Goal: Task Accomplishment & Management: Use online tool/utility

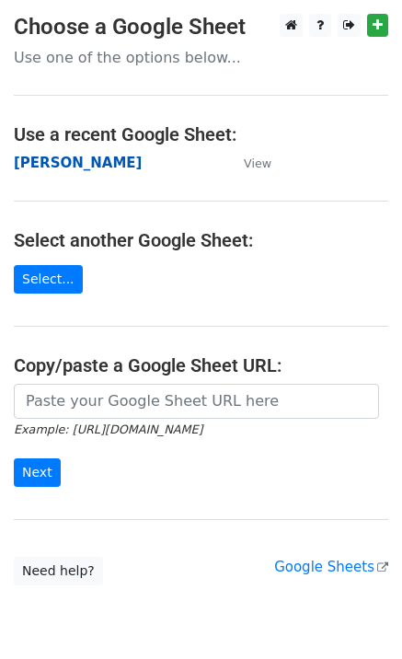
click at [88, 166] on strong "[PERSON_NAME]" at bounding box center [78, 163] width 128 height 17
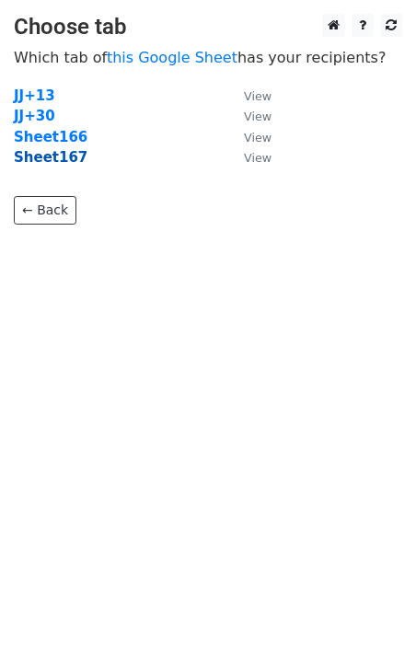
click at [56, 161] on strong "Sheet167" at bounding box center [51, 157] width 74 height 17
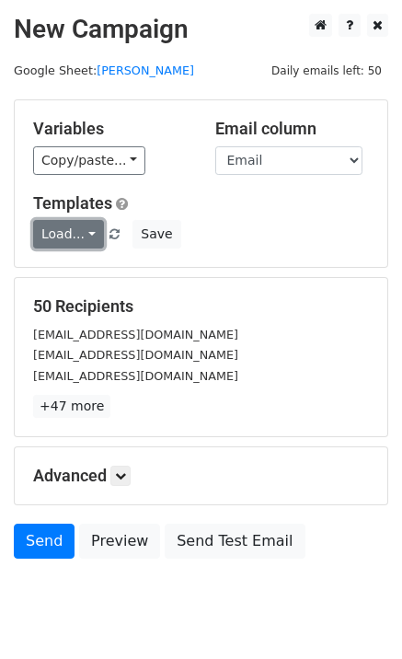
click at [65, 241] on link "Load..." at bounding box center [68, 234] width 71 height 29
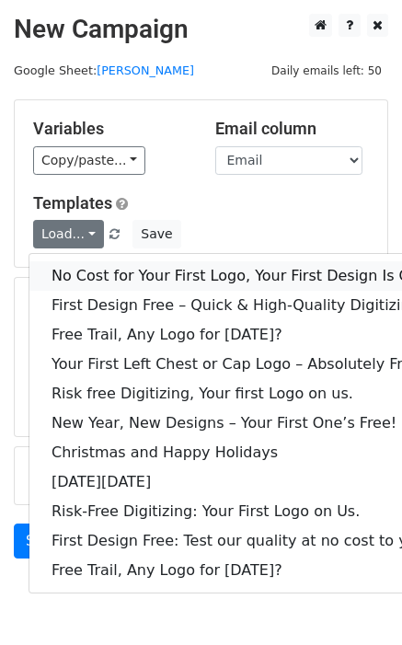
click at [109, 270] on link "No Cost for Your First Logo, Your First Design Is On Us!" at bounding box center [250, 275] width 442 height 29
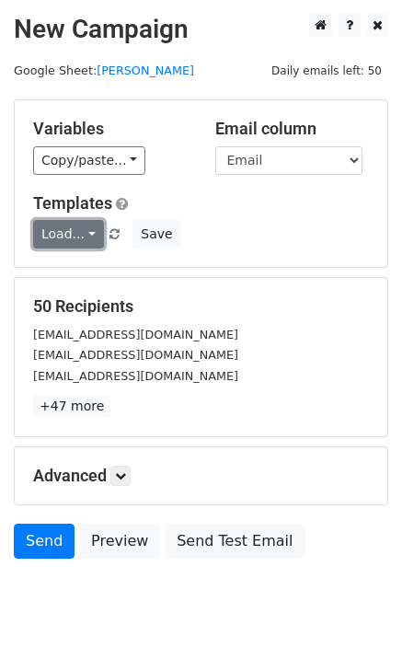
click at [86, 240] on link "Load..." at bounding box center [68, 234] width 71 height 29
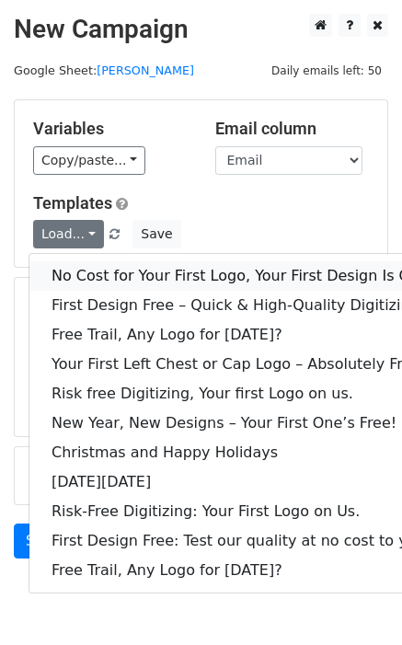
click at [116, 275] on link "No Cost for Your First Logo, Your First Design Is On Us!" at bounding box center [250, 275] width 442 height 29
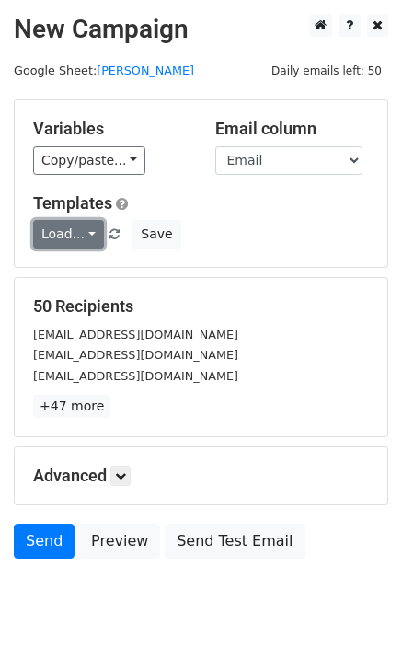
click at [40, 236] on link "Load..." at bounding box center [68, 234] width 71 height 29
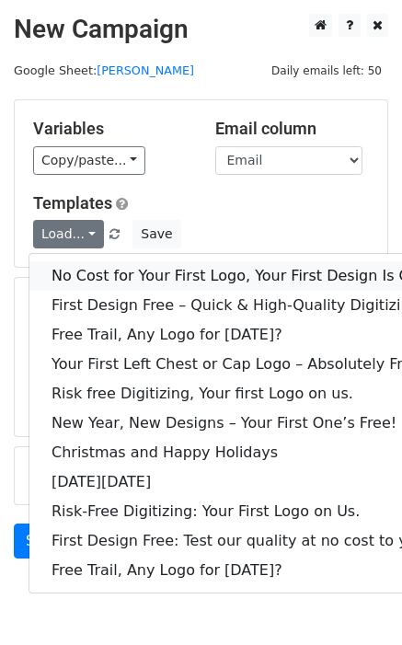
click at [87, 275] on link "No Cost for Your First Logo, Your First Design Is On Us!" at bounding box center [250, 275] width 442 height 29
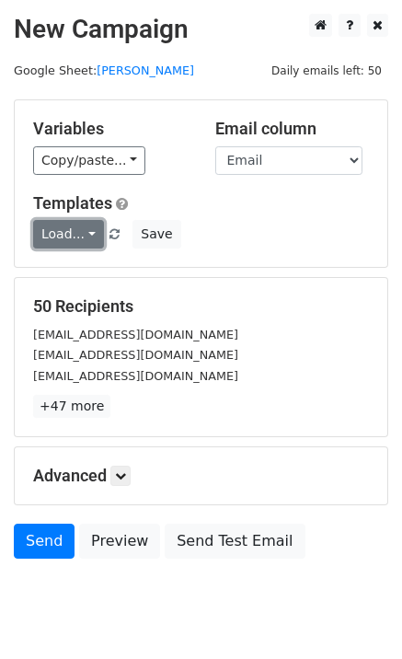
click at [86, 239] on link "Load..." at bounding box center [68, 234] width 71 height 29
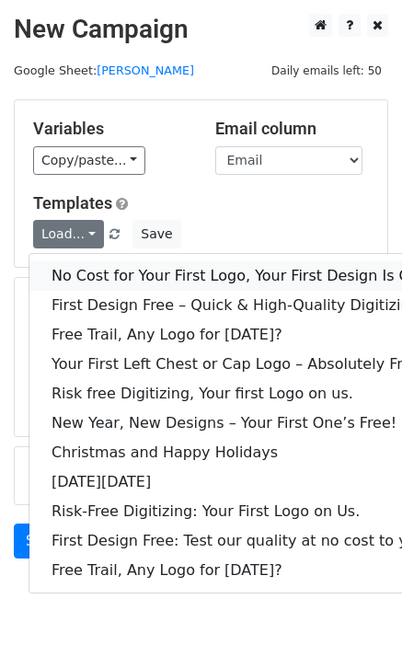
click at [113, 279] on link "No Cost for Your First Logo, Your First Design Is On Us!" at bounding box center [250, 275] width 442 height 29
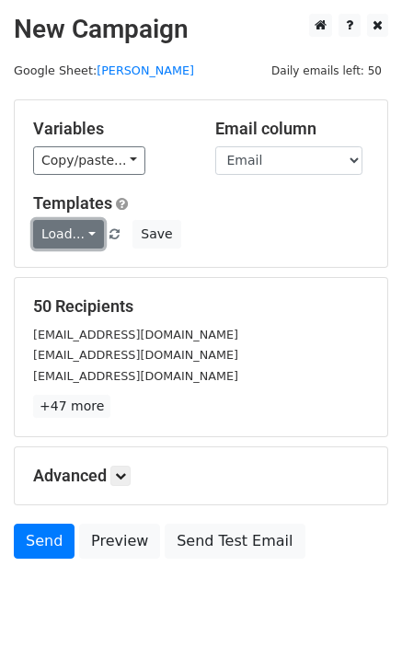
click at [58, 243] on link "Load..." at bounding box center [68, 234] width 71 height 29
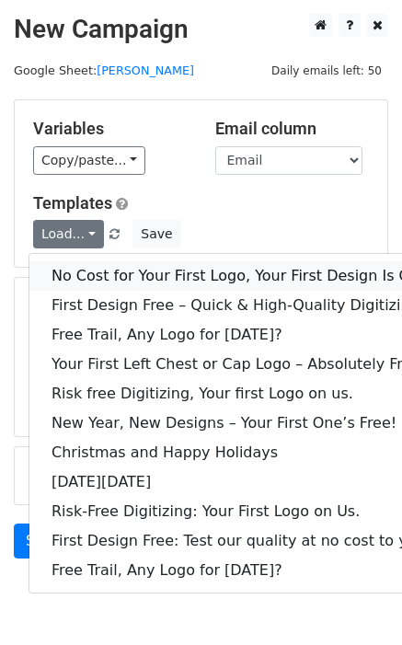
click at [92, 270] on link "No Cost for Your First Logo, Your First Design Is On Us!" at bounding box center [250, 275] width 442 height 29
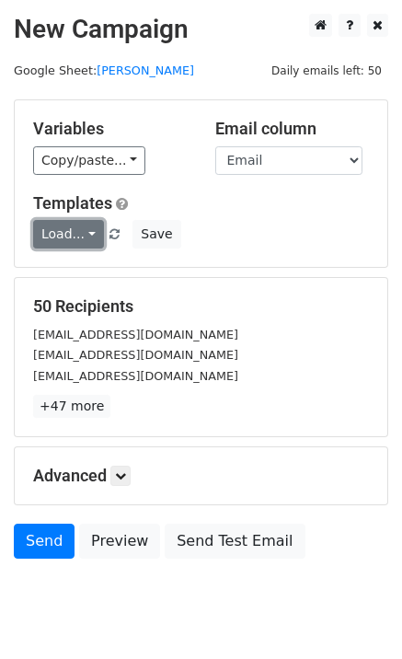
click at [93, 234] on link "Load..." at bounding box center [68, 234] width 71 height 29
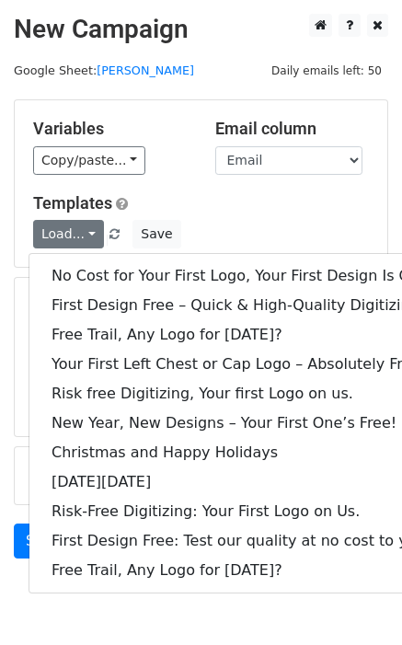
click at [195, 198] on h5 "Templates" at bounding box center [201, 203] width 336 height 20
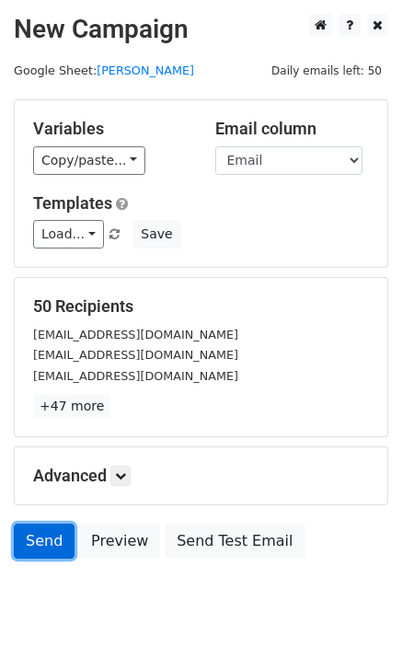
click at [51, 531] on link "Send" at bounding box center [44, 540] width 61 height 35
